Goal: Task Accomplishment & Management: Manage account settings

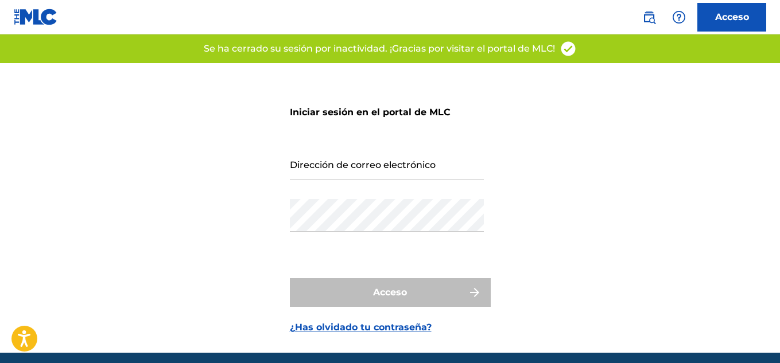
click at [334, 166] on input "Dirección de correo electrónico" at bounding box center [387, 164] width 194 height 33
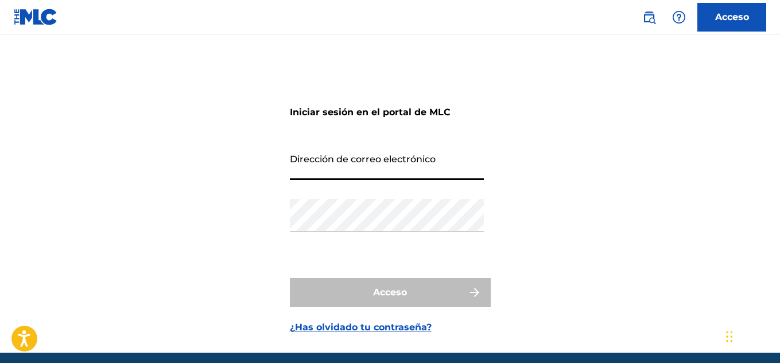
click at [332, 174] on input "Dirección de correo electrónico" at bounding box center [387, 164] width 194 height 33
type input "[EMAIL_ADDRESS][DOMAIN_NAME]"
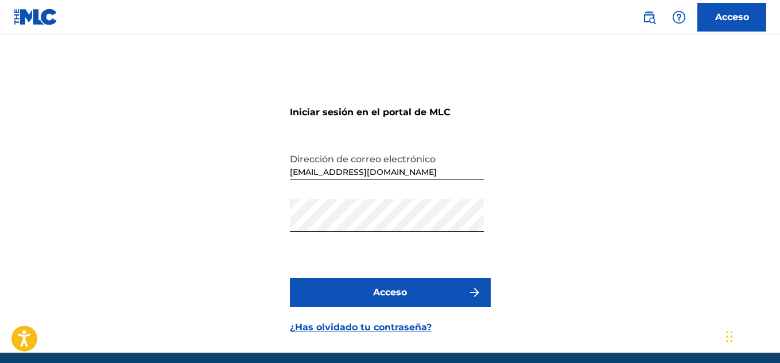
click at [392, 293] on font "Acceso" at bounding box center [390, 292] width 34 height 11
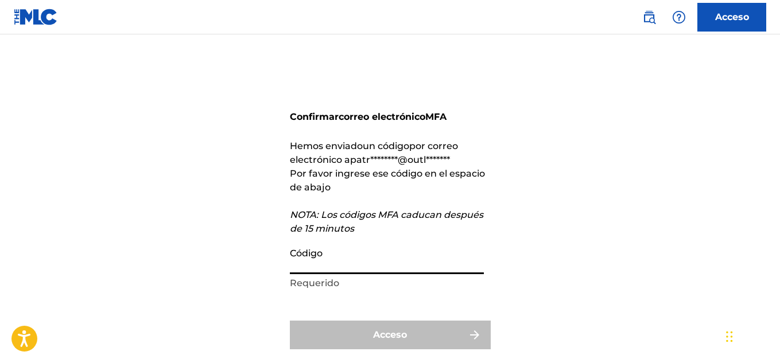
click at [327, 266] on input "Código" at bounding box center [387, 258] width 194 height 33
paste input "291591"
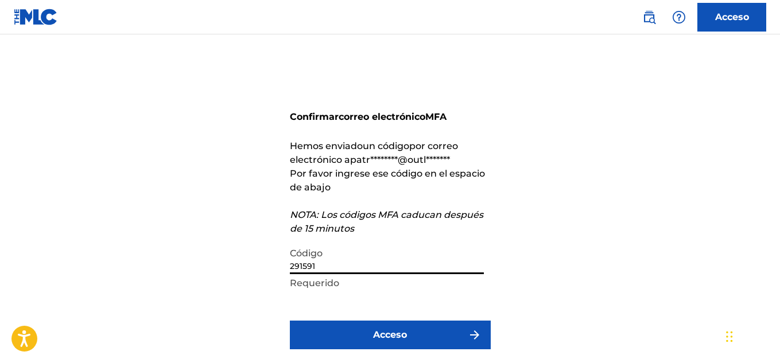
type input "291591"
click at [371, 331] on button "Acceso" at bounding box center [390, 335] width 201 height 29
